Goal: Task Accomplishment & Management: Use online tool/utility

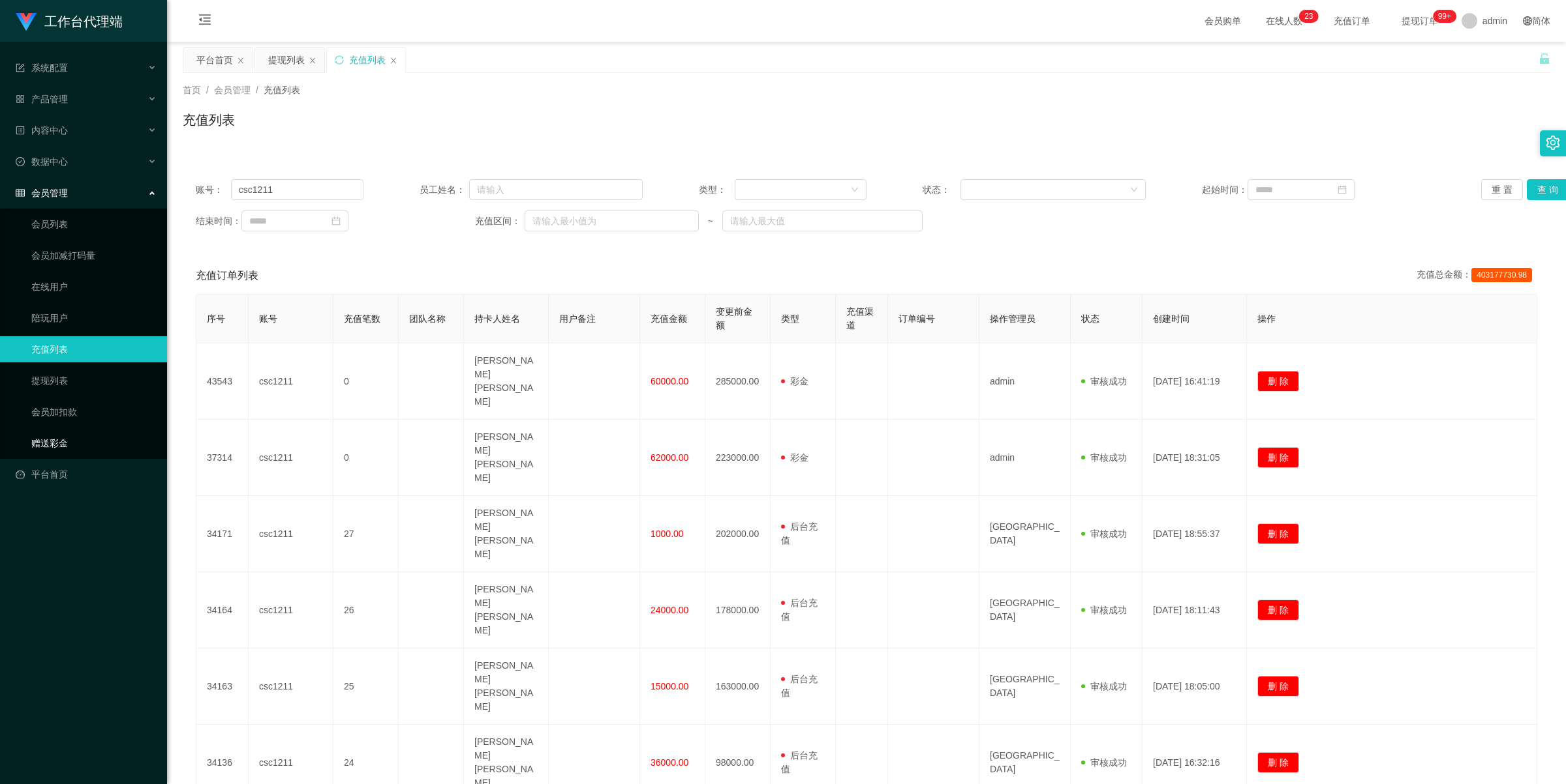
click at [79, 435] on link "赠送彩金" at bounding box center [94, 443] width 125 height 26
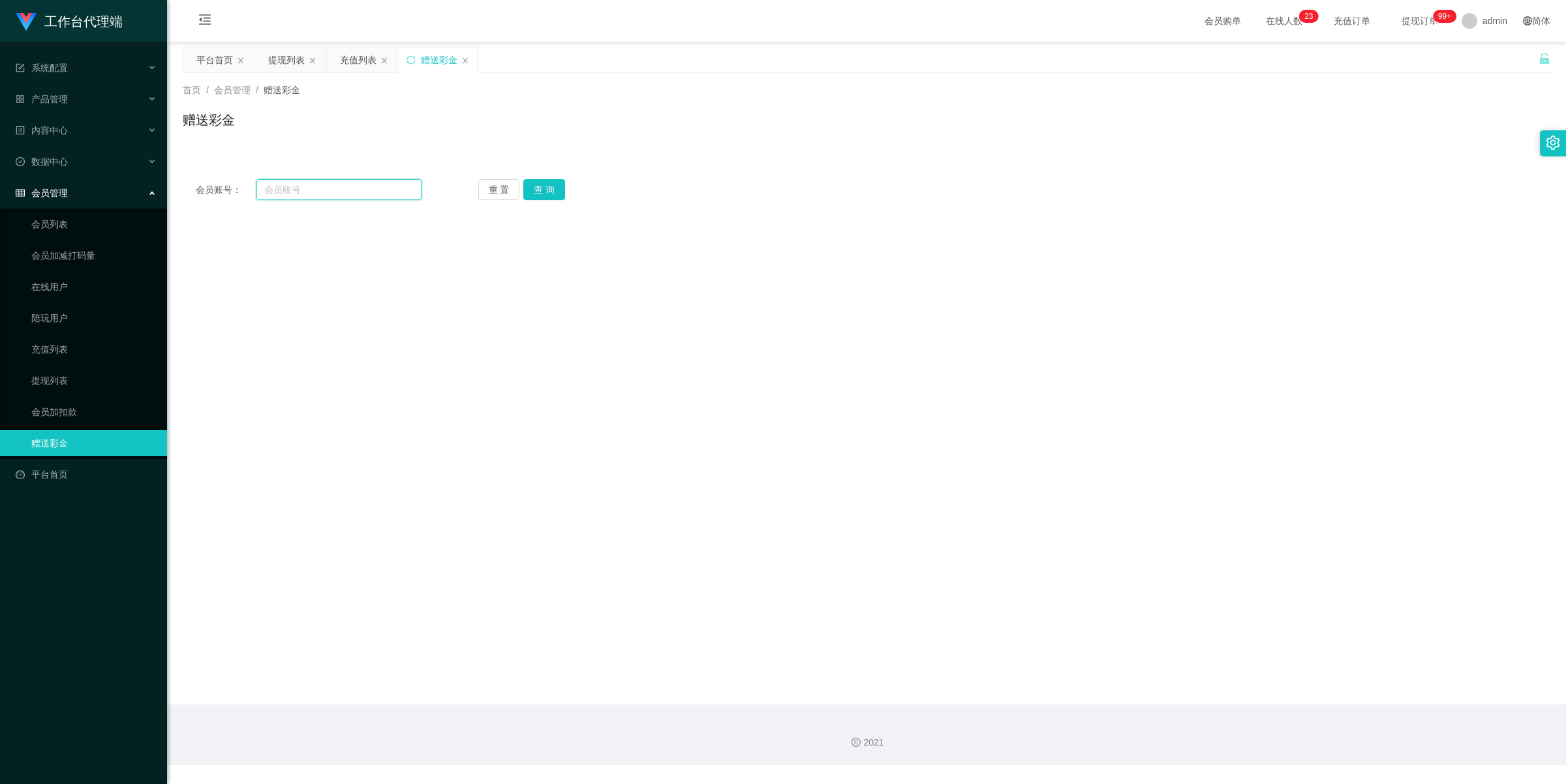
click at [326, 193] on input "text" at bounding box center [339, 189] width 165 height 21
type input "SC1269"
click at [543, 184] on button "查 询" at bounding box center [543, 189] width 42 height 21
drag, startPoint x: 336, startPoint y: 188, endPoint x: 244, endPoint y: 190, distance: 92.0
click at [244, 190] on div "会员账号： SC1269" at bounding box center [309, 189] width 226 height 21
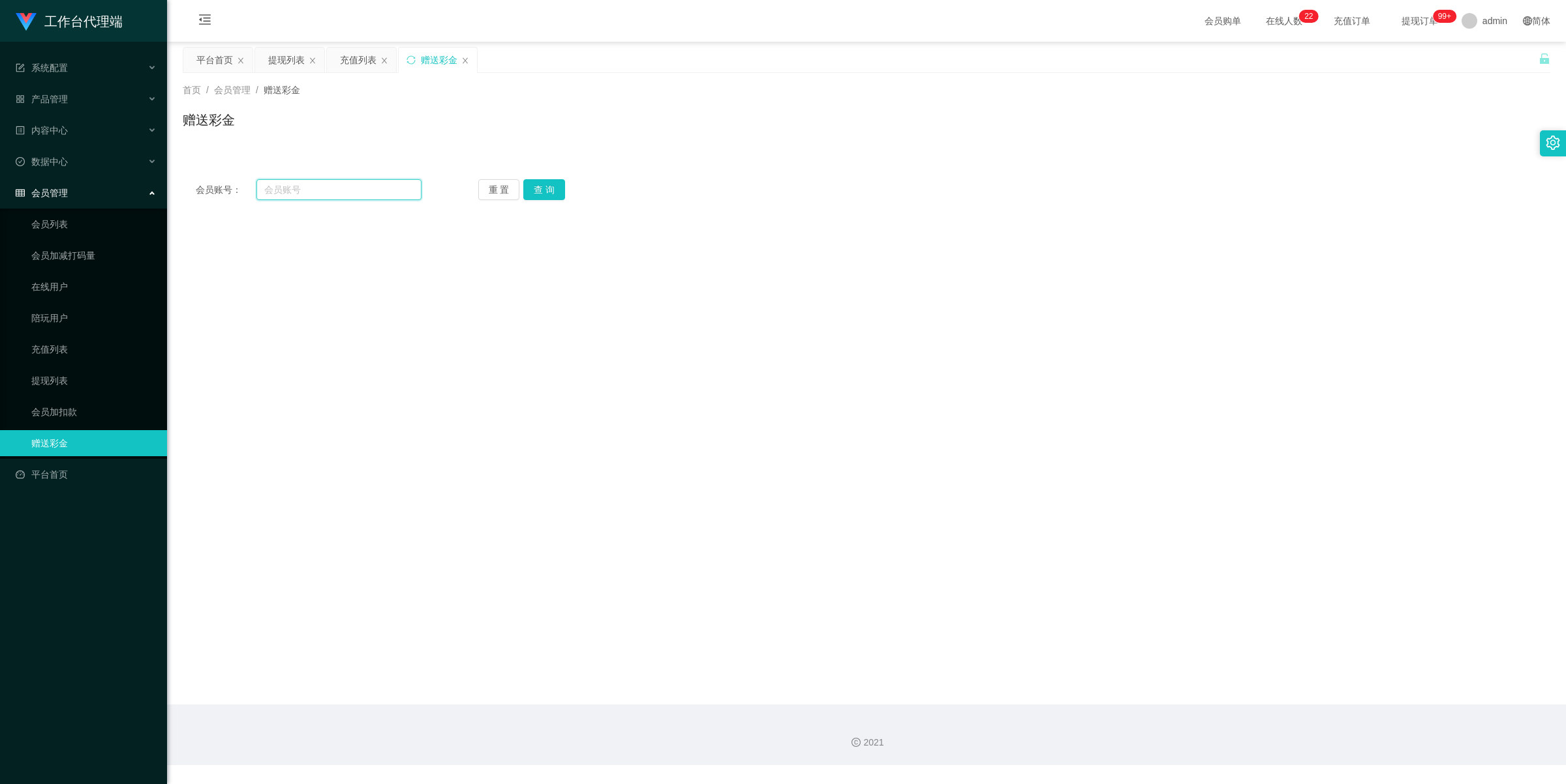
paste input "CS1269"
type input "CS1269"
click at [553, 190] on button "查 询" at bounding box center [543, 189] width 42 height 21
click at [369, 196] on input "CS126" at bounding box center [339, 189] width 165 height 21
type input "C"
